Goal: Task Accomplishment & Management: Use online tool/utility

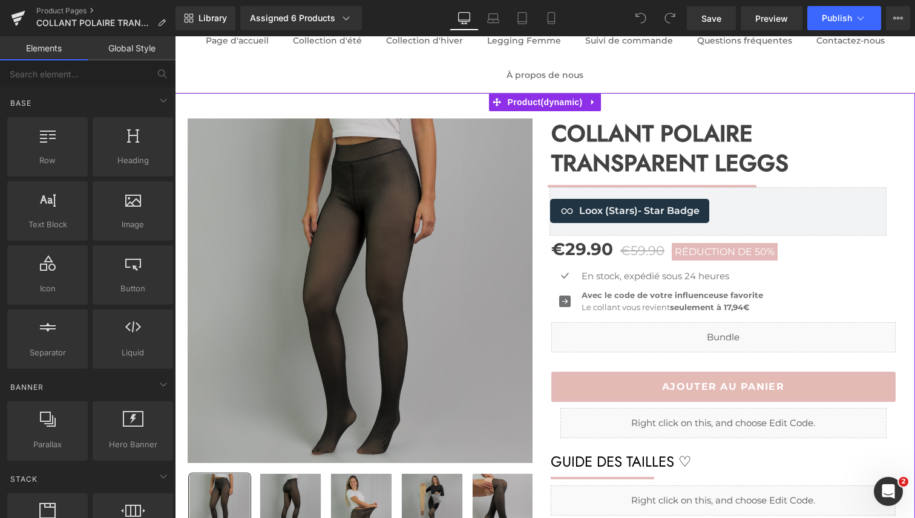
scroll to position [98, 0]
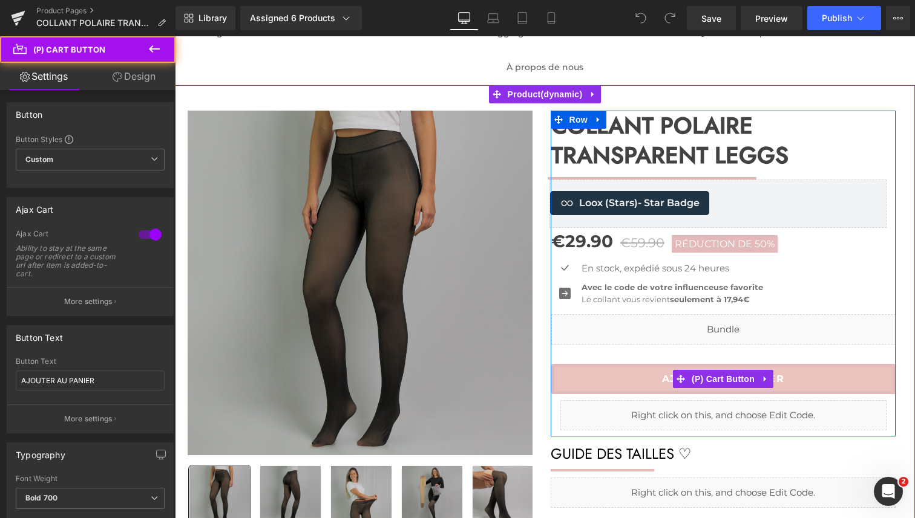
click at [581, 385] on button "AJOUTER AU PANIER" at bounding box center [723, 379] width 344 height 30
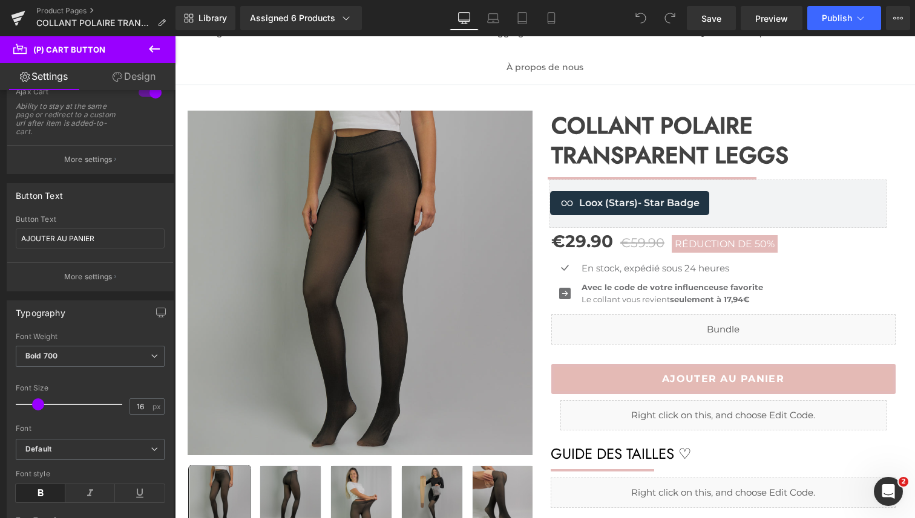
scroll to position [138, 0]
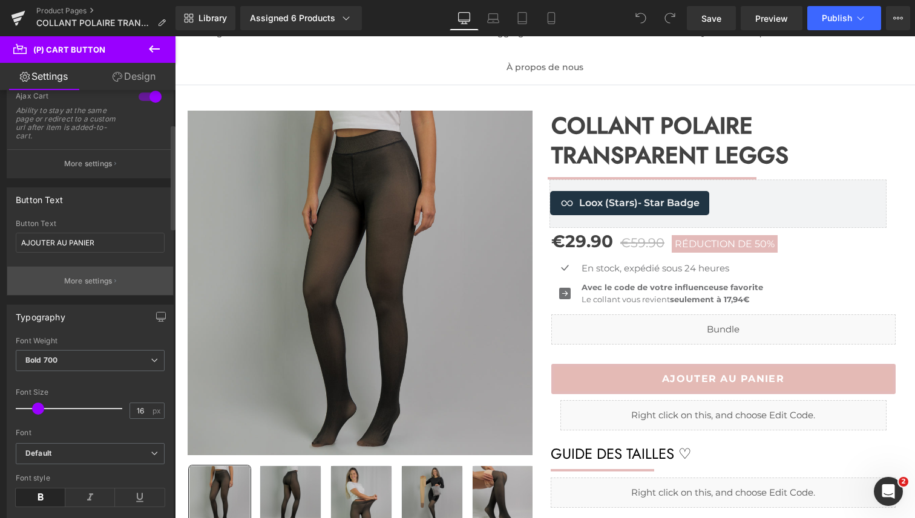
click at [89, 280] on p "More settings" at bounding box center [88, 281] width 48 height 11
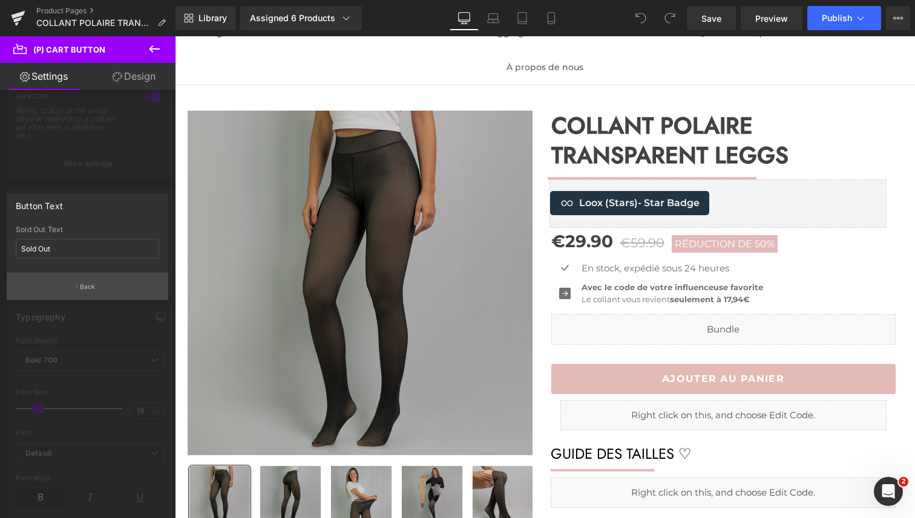
click at [85, 288] on p "Back" at bounding box center [88, 287] width 16 height 9
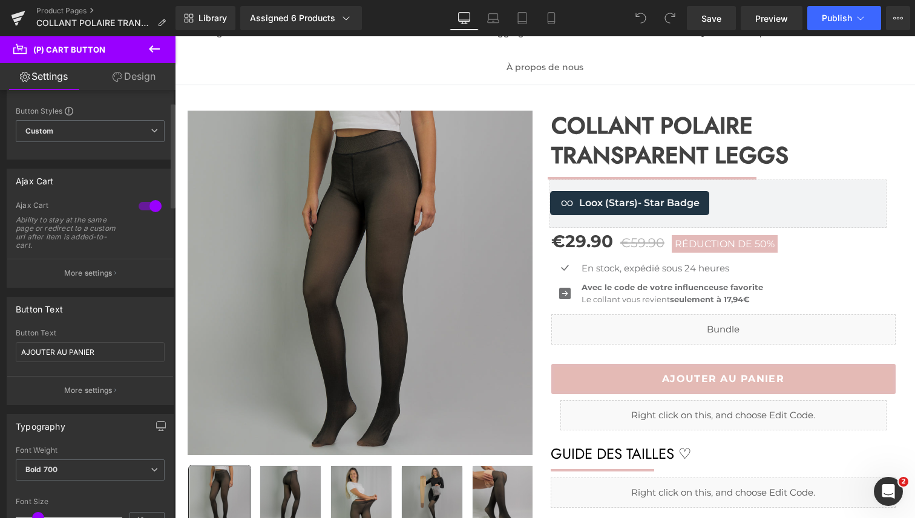
scroll to position [0, 0]
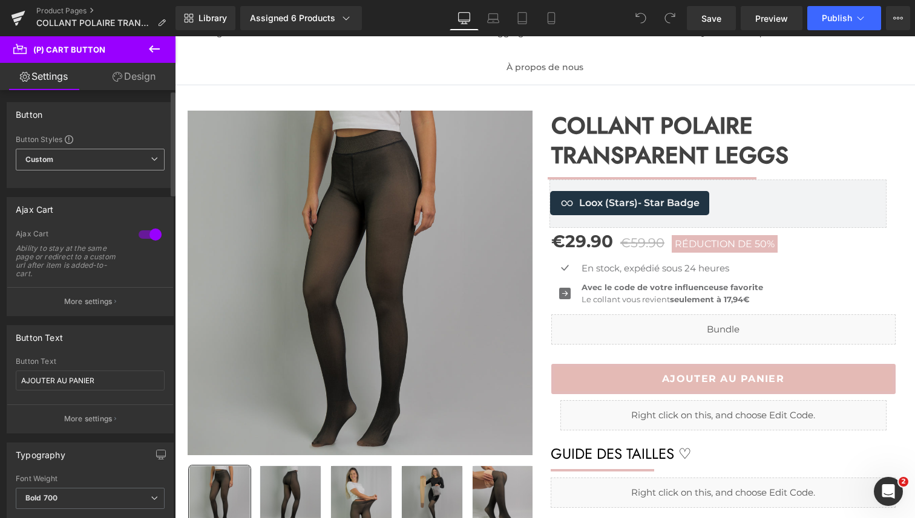
click at [65, 157] on span "Custom Setup Global Style" at bounding box center [90, 160] width 149 height 22
click at [124, 120] on div "Button" at bounding box center [90, 114] width 166 height 23
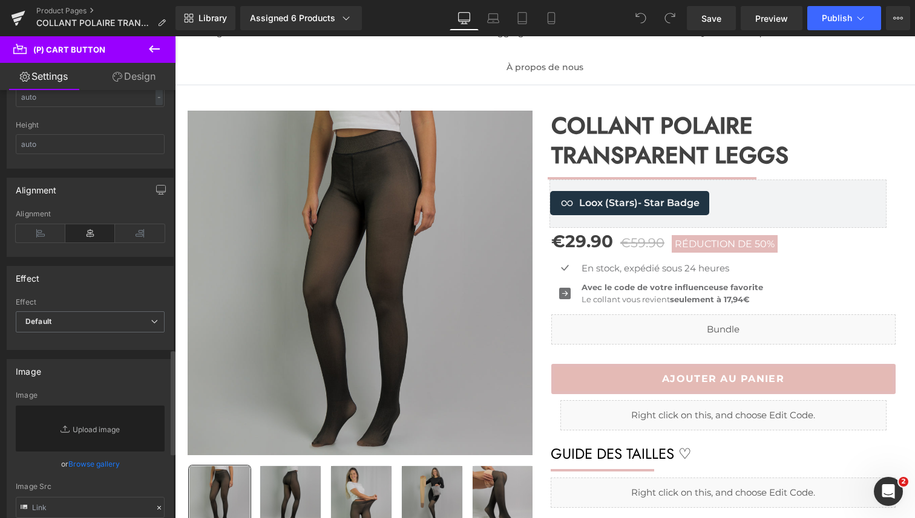
scroll to position [681, 0]
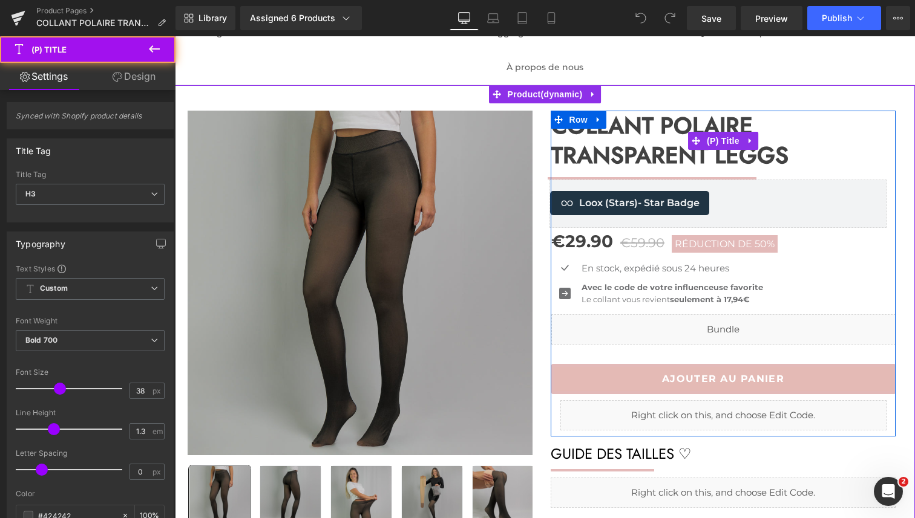
click at [722, 120] on span "COLLANT POLAIRE TRANSPARENT LEGGS" at bounding box center [723, 141] width 344 height 60
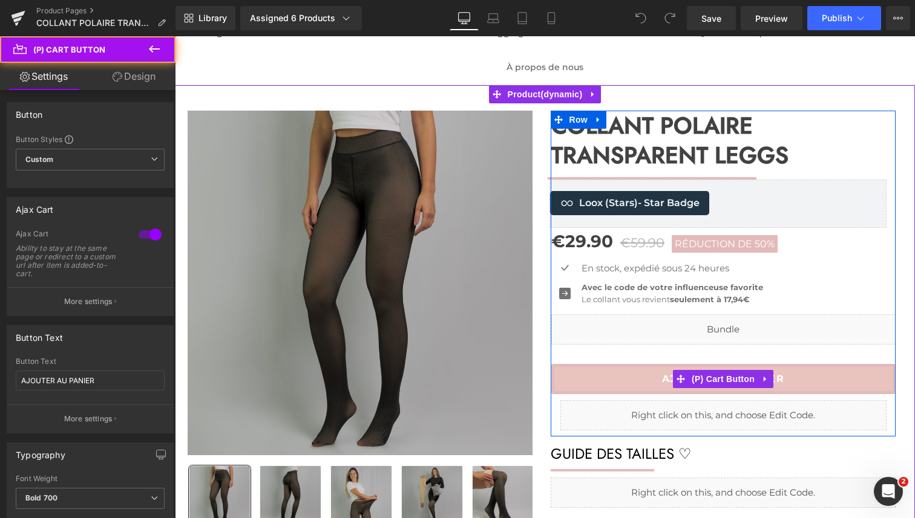
click at [639, 384] on button "AJOUTER AU PANIER" at bounding box center [723, 379] width 344 height 30
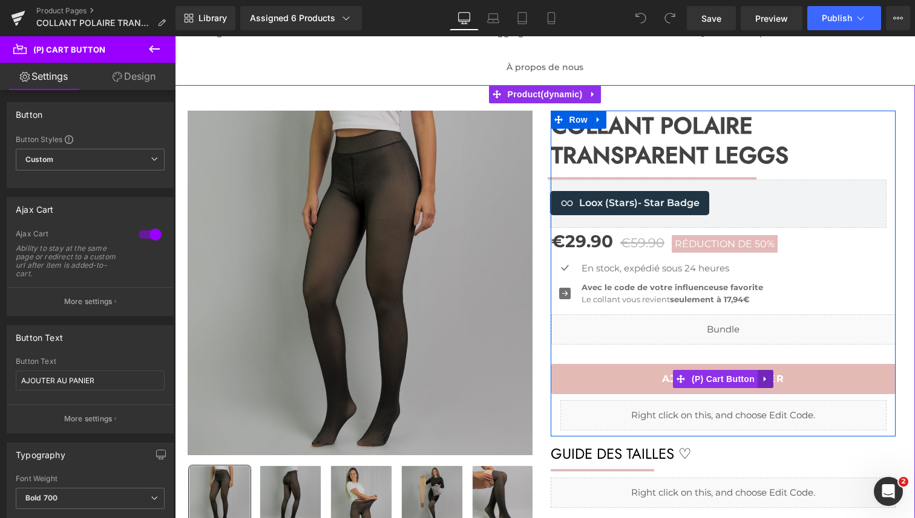
click at [768, 383] on link at bounding box center [765, 379] width 16 height 18
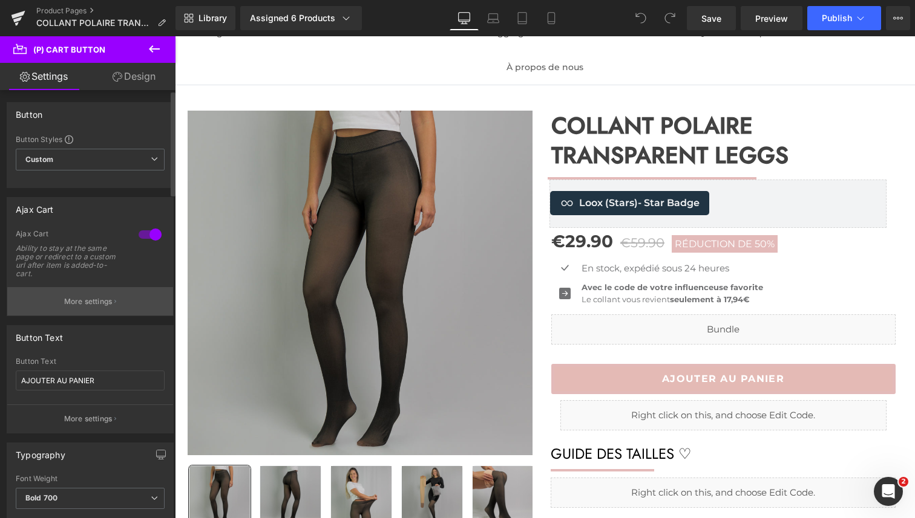
click at [101, 307] on p "More settings" at bounding box center [88, 301] width 48 height 11
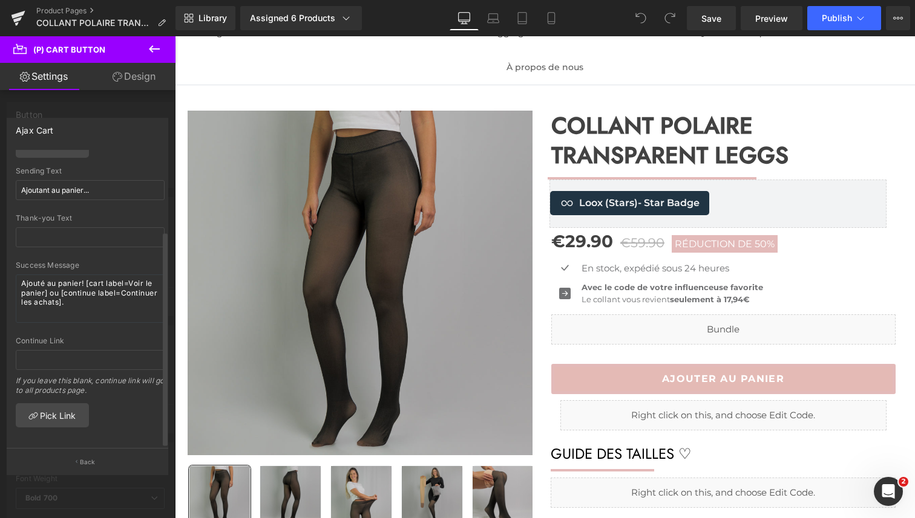
scroll to position [0, 0]
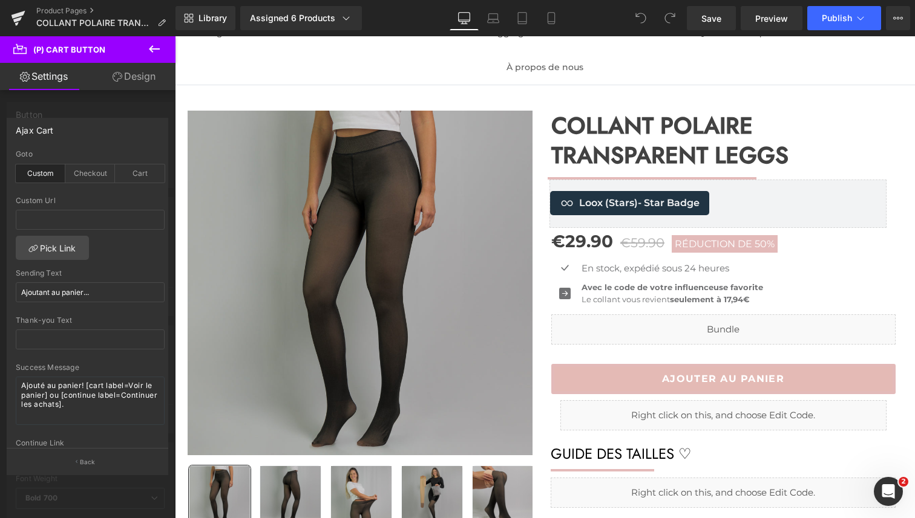
click at [30, 108] on div at bounding box center [87, 280] width 175 height 488
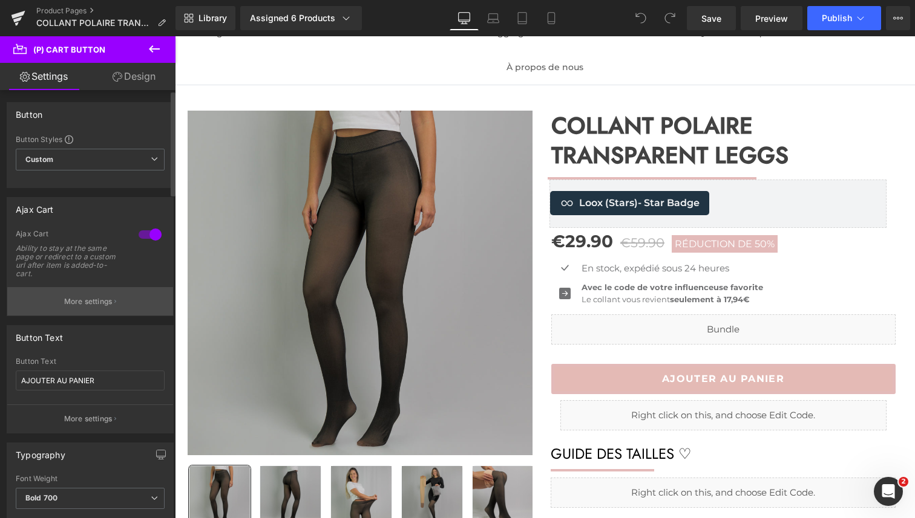
click at [88, 304] on p "More settings" at bounding box center [88, 301] width 48 height 11
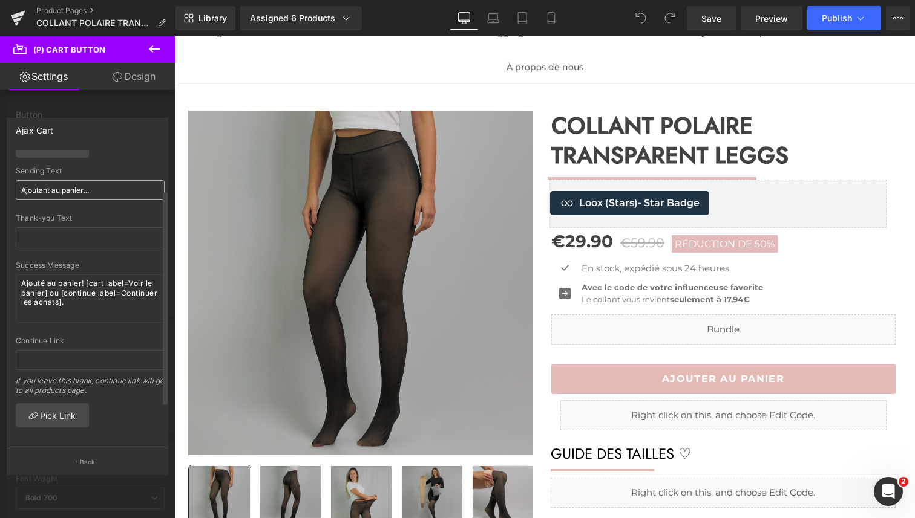
scroll to position [111, 0]
click at [114, 100] on div at bounding box center [87, 280] width 175 height 488
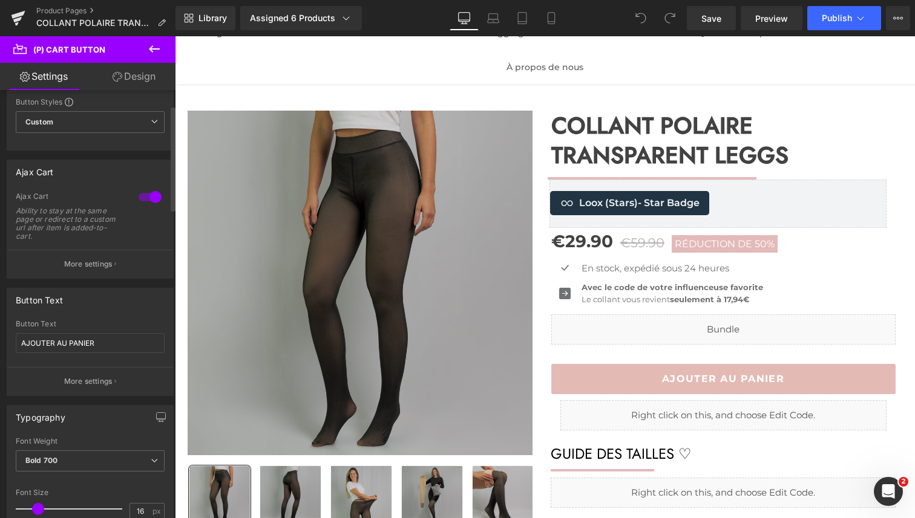
scroll to position [0, 0]
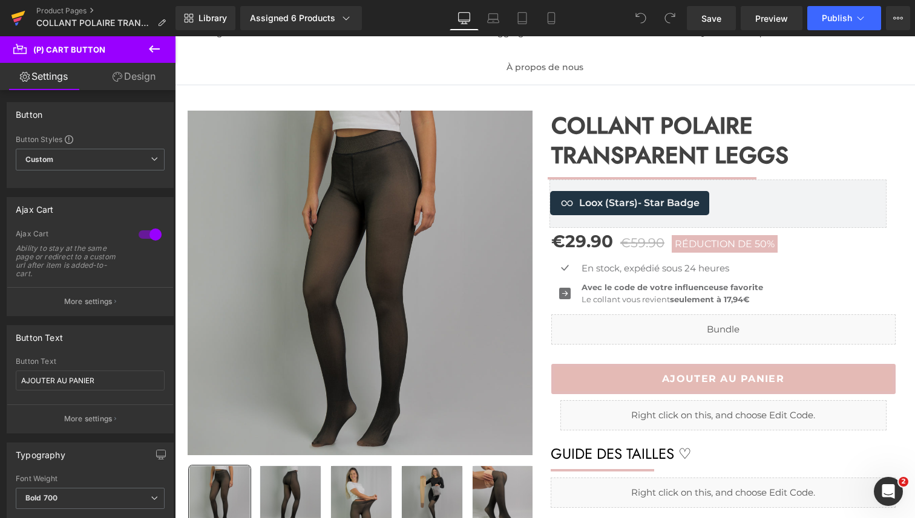
click at [13, 21] on icon at bounding box center [18, 18] width 15 height 30
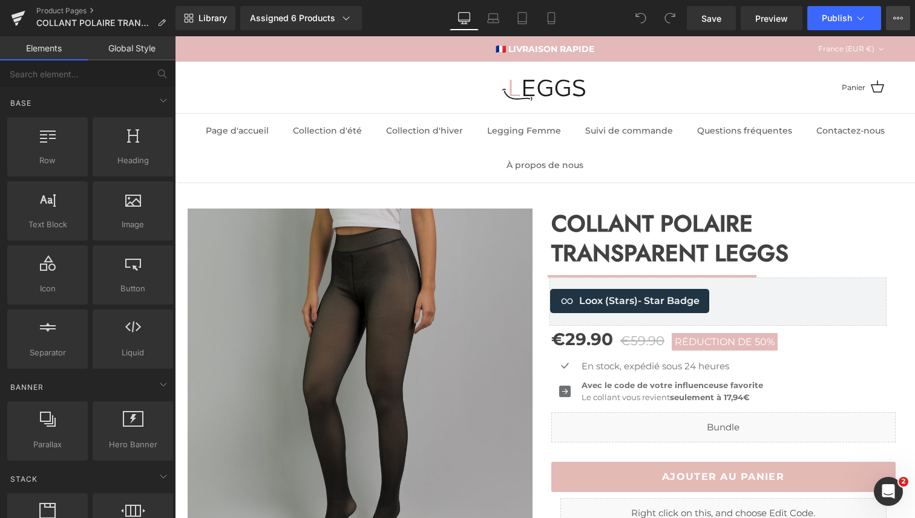
click at [901, 18] on icon at bounding box center [898, 18] width 10 height 10
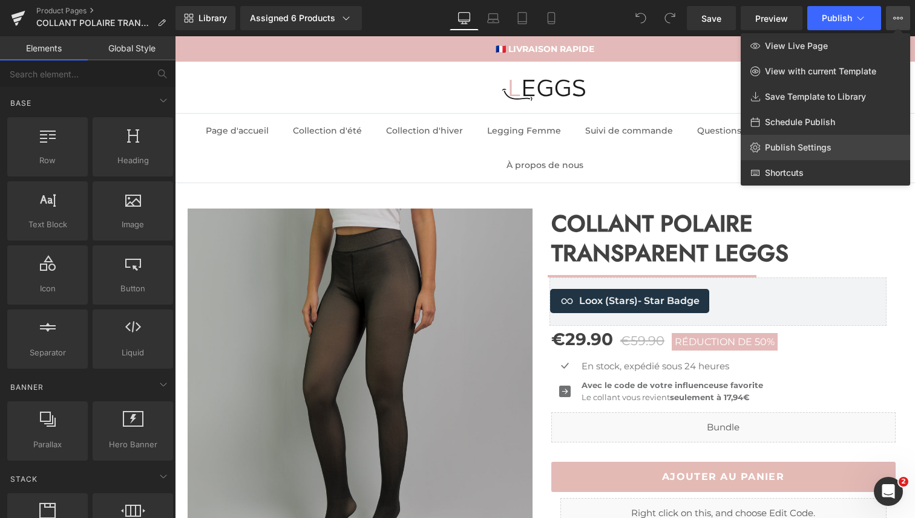
click at [812, 152] on span "Publish Settings" at bounding box center [798, 147] width 67 height 11
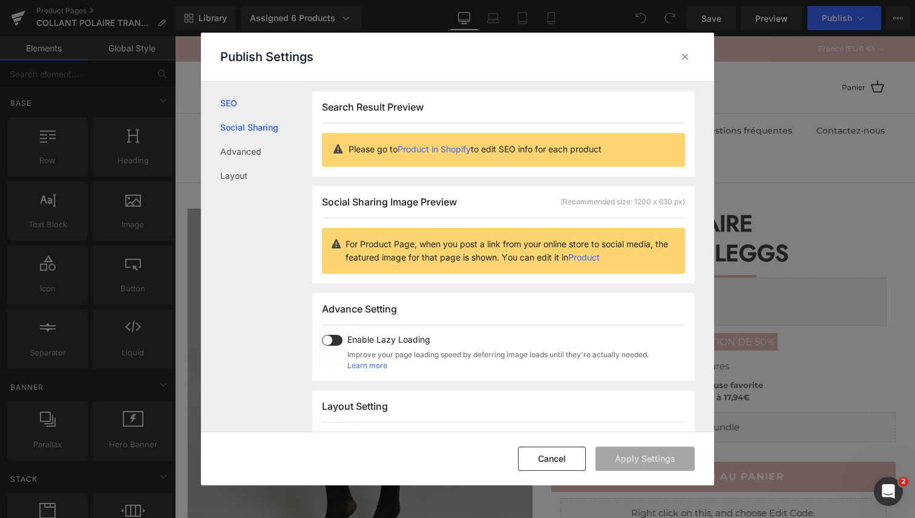
click at [254, 132] on link "Social Sharing" at bounding box center [266, 128] width 92 height 24
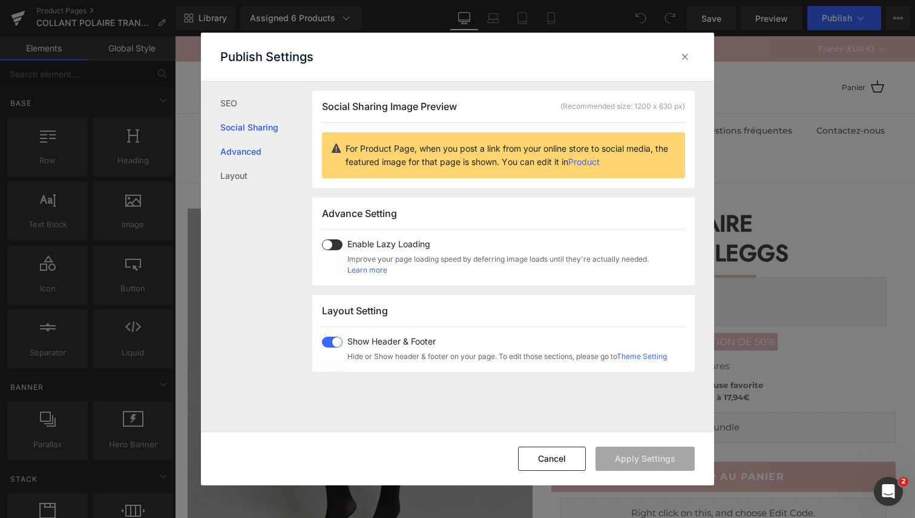
click at [248, 143] on link "Advanced" at bounding box center [266, 152] width 92 height 24
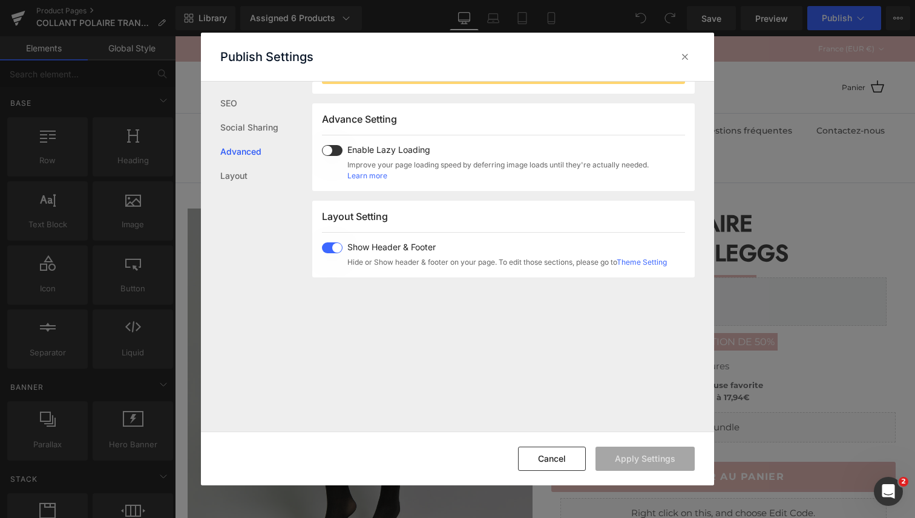
scroll to position [203, 0]
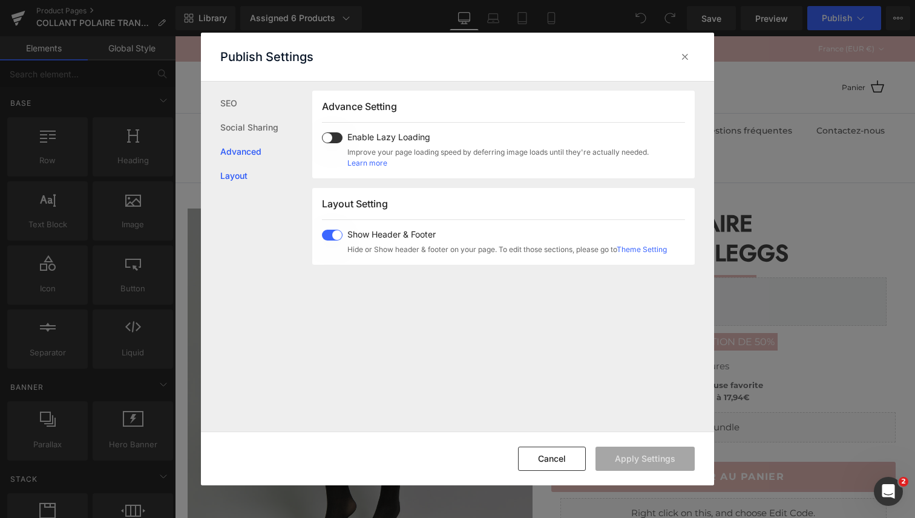
click at [238, 177] on link "Layout" at bounding box center [266, 176] width 92 height 24
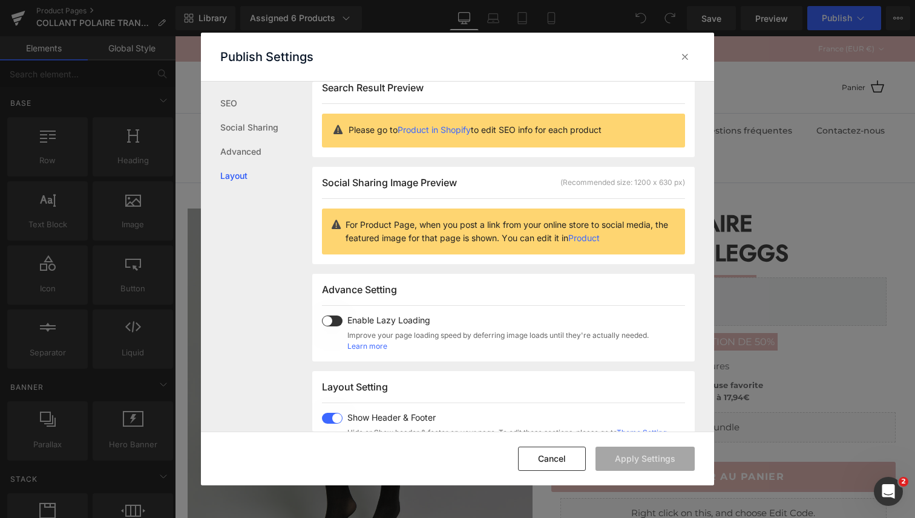
scroll to position [0, 0]
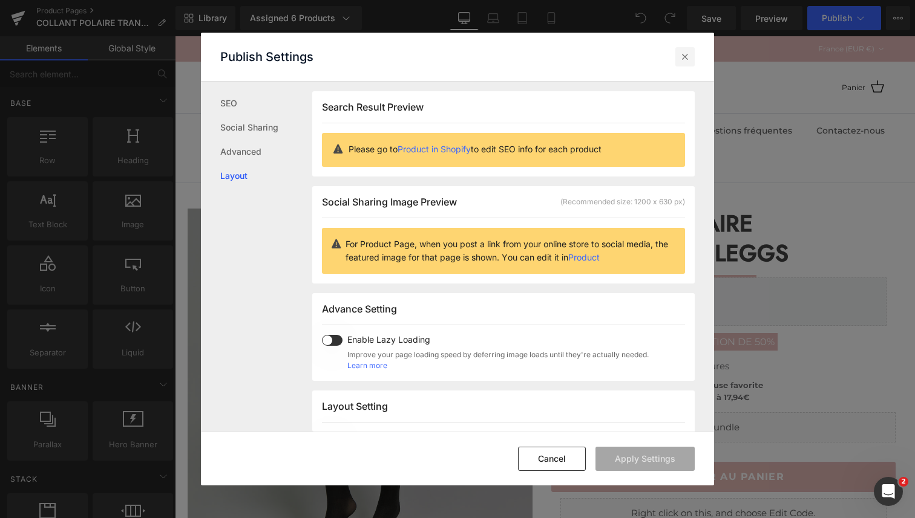
click at [689, 61] on icon at bounding box center [685, 57] width 12 height 12
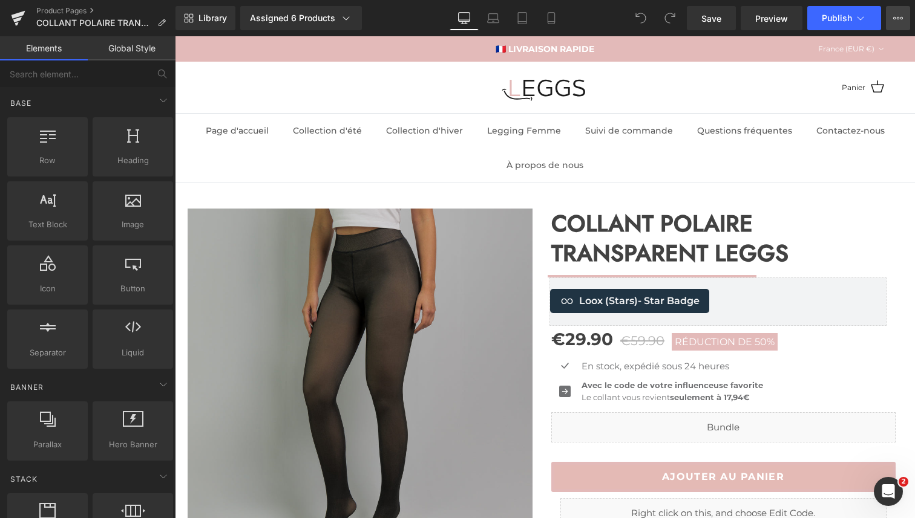
click at [897, 18] on icon at bounding box center [898, 18] width 3 height 2
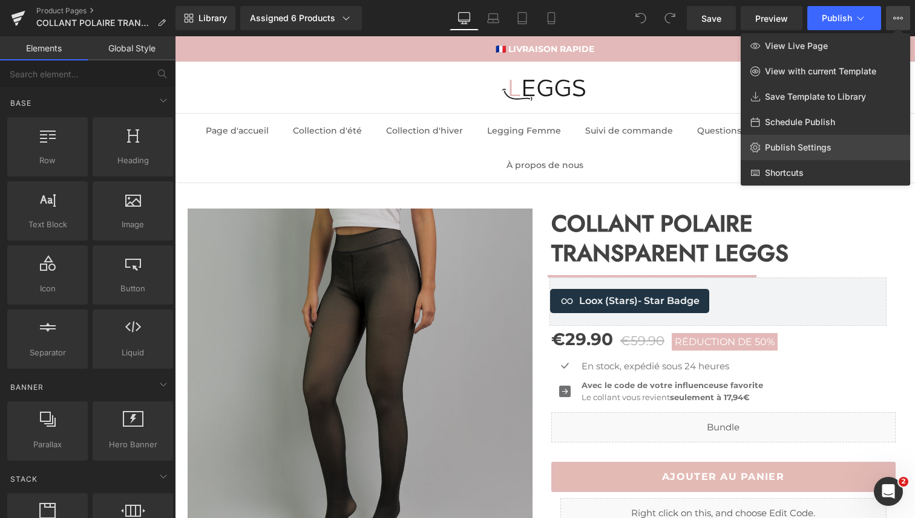
click at [791, 144] on span "Publish Settings" at bounding box center [798, 147] width 67 height 11
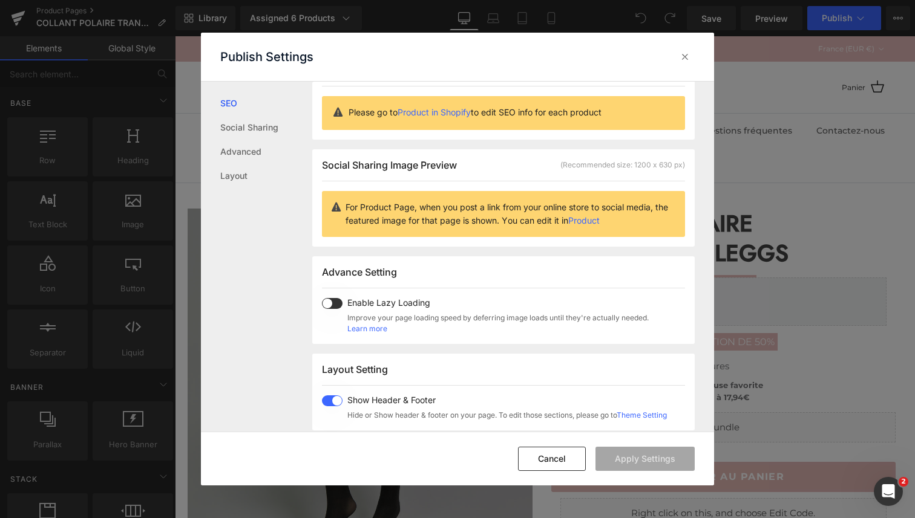
scroll to position [35, 0]
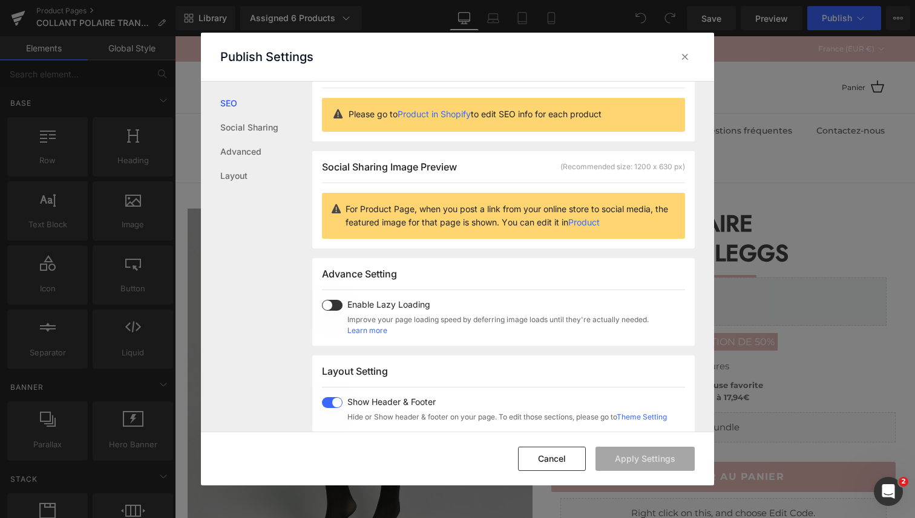
click at [644, 417] on link "Theme Setting" at bounding box center [641, 417] width 50 height 9
click at [691, 56] on div at bounding box center [684, 56] width 19 height 19
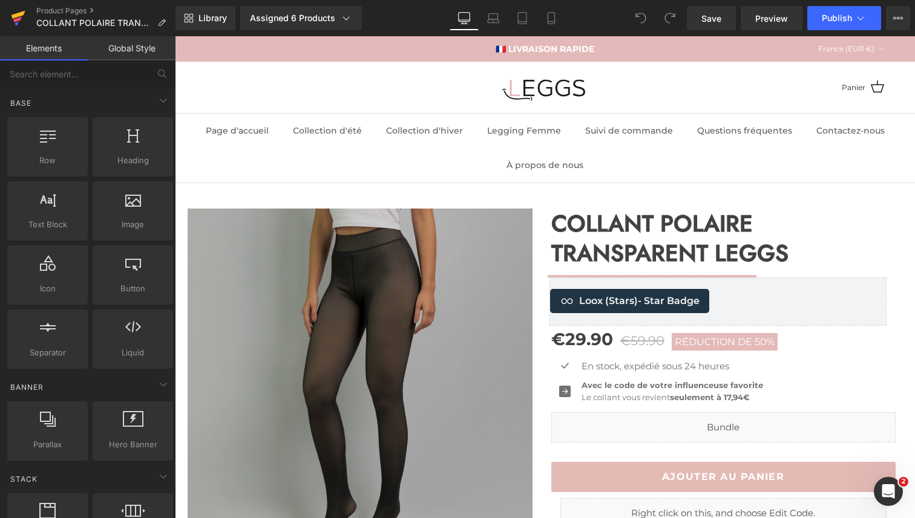
click at [16, 19] on icon at bounding box center [17, 19] width 8 height 5
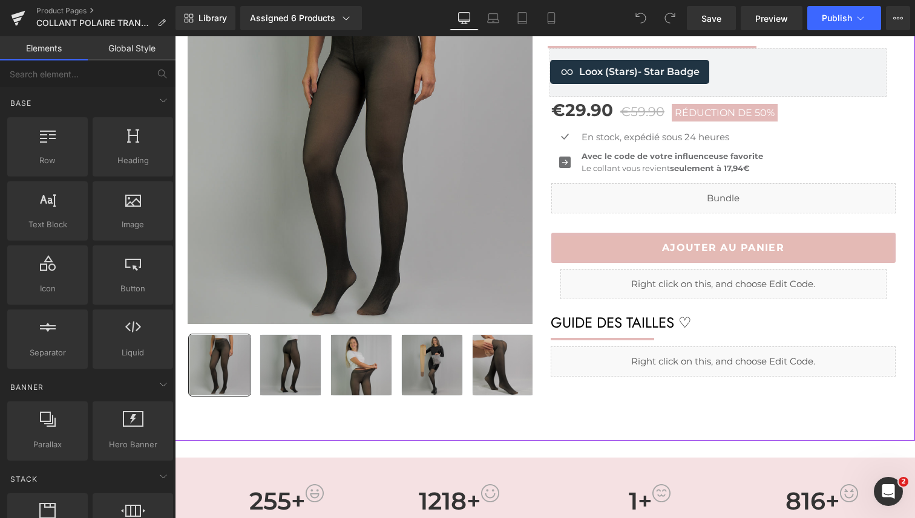
scroll to position [258, 0]
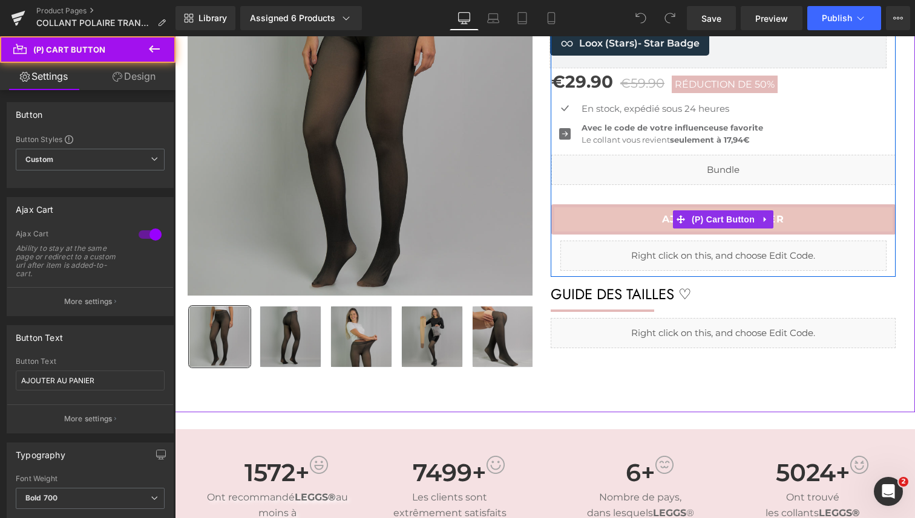
click at [621, 215] on button "AJOUTER AU PANIER" at bounding box center [723, 219] width 344 height 30
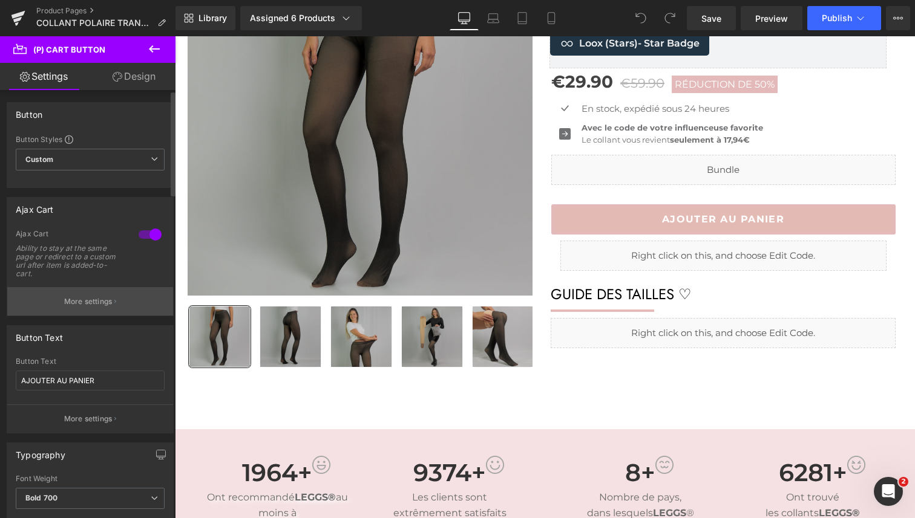
click at [84, 307] on button "More settings" at bounding box center [90, 301] width 166 height 28
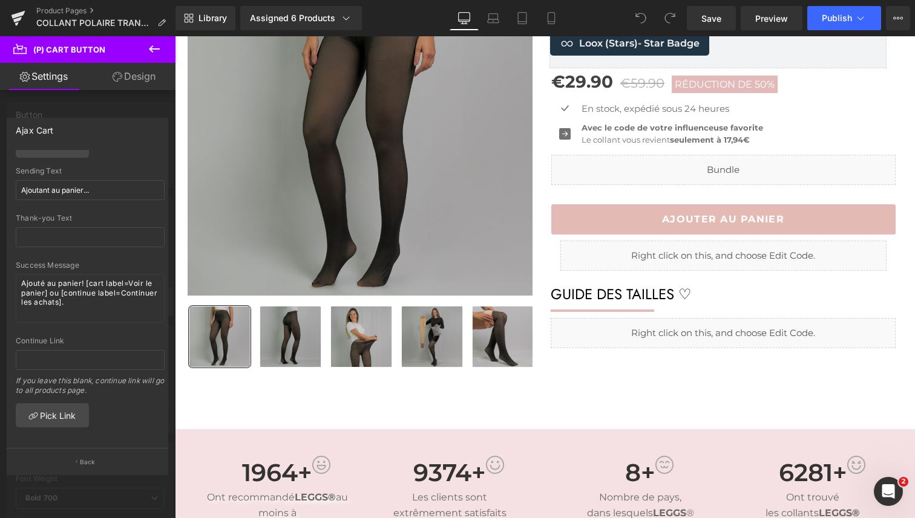
scroll to position [0, 0]
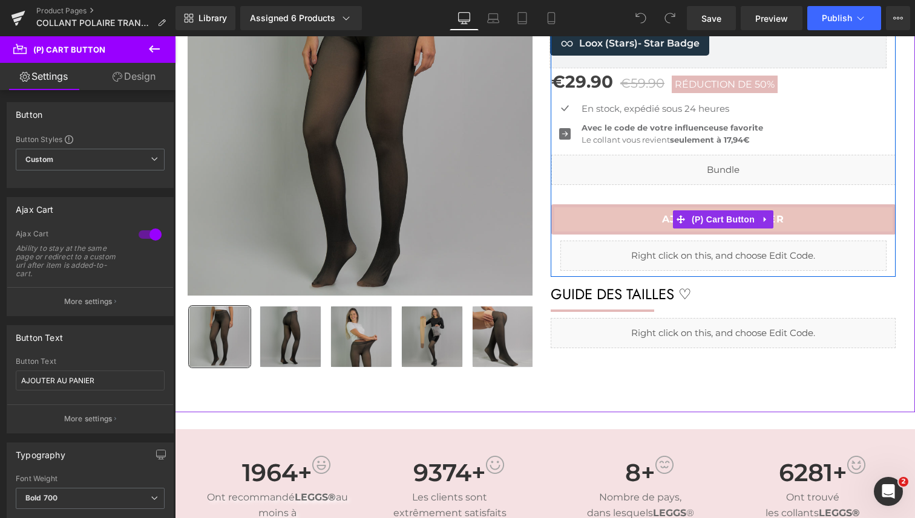
click at [629, 224] on button "AJOUTER AU PANIER" at bounding box center [723, 219] width 344 height 30
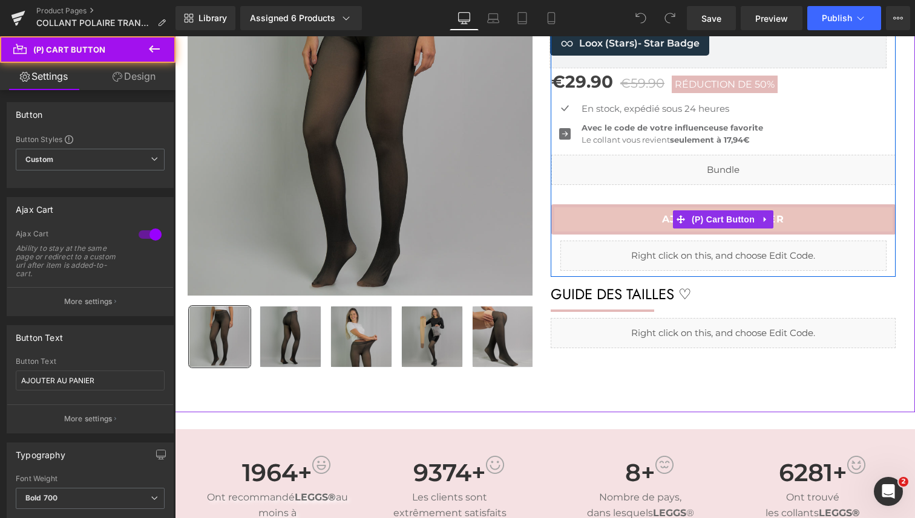
click at [606, 226] on button "AJOUTER AU PANIER" at bounding box center [723, 219] width 344 height 30
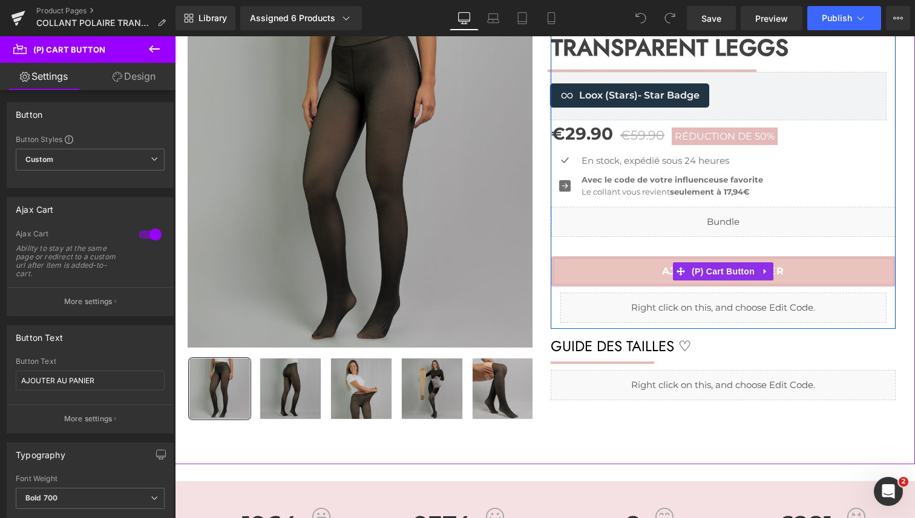
scroll to position [202, 0]
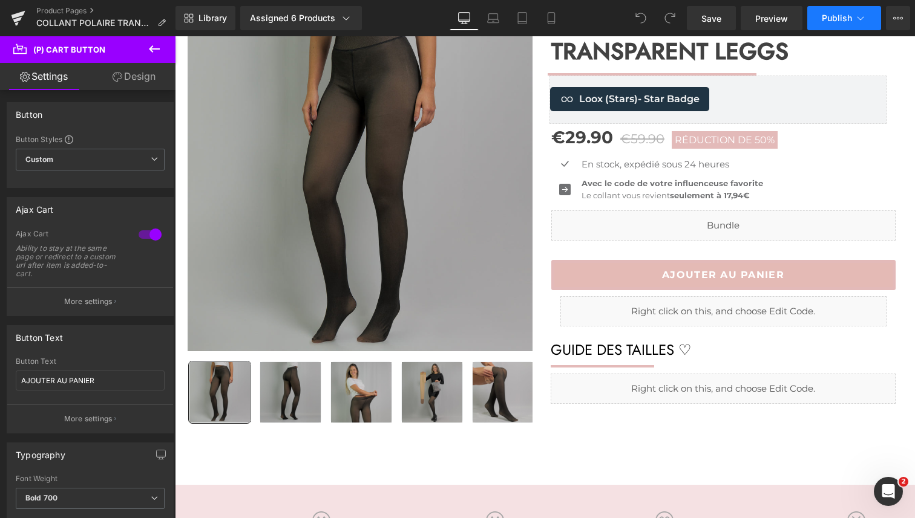
click at [837, 14] on span "Publish" at bounding box center [837, 18] width 30 height 10
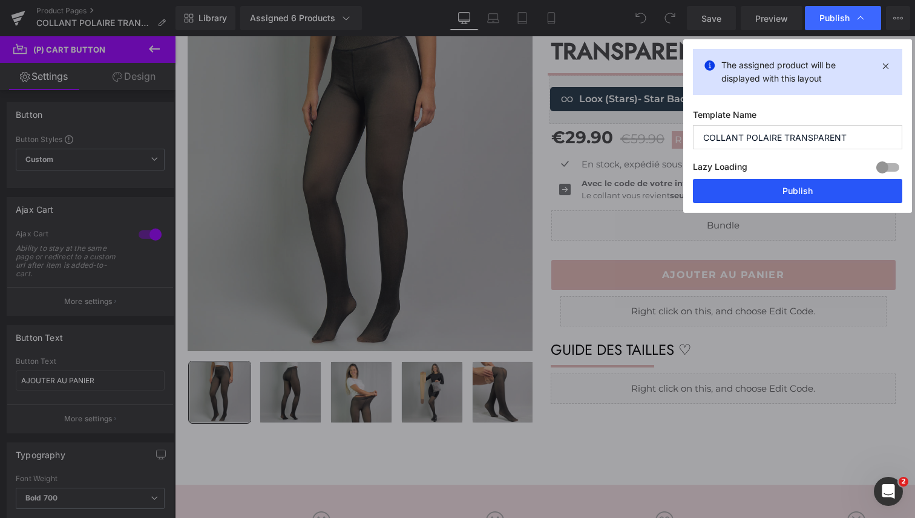
click at [794, 189] on button "Publish" at bounding box center [797, 191] width 209 height 24
